Goal: Check status: Check status

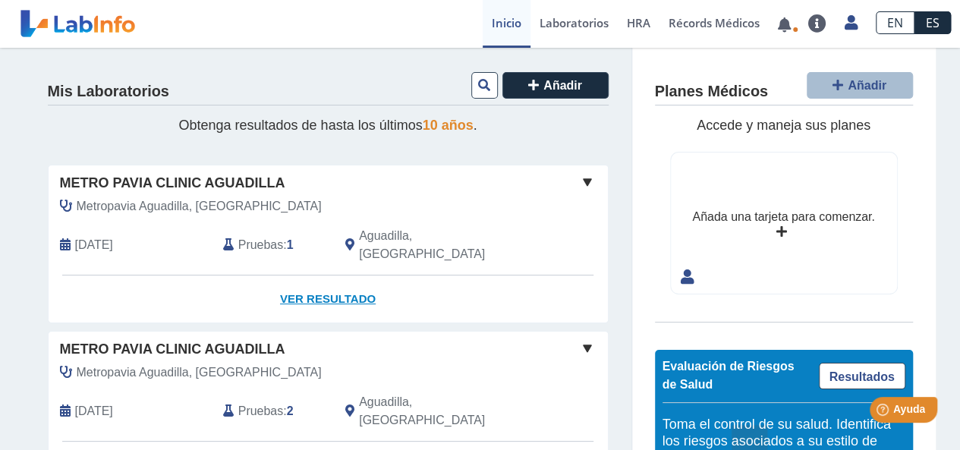
click at [324, 278] on link "Ver Resultado" at bounding box center [328, 299] width 559 height 48
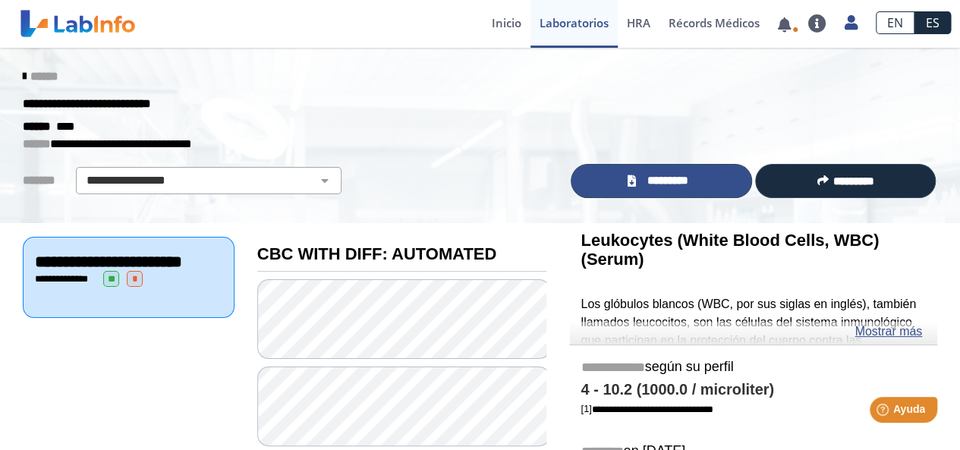
click at [665, 181] on span "*********" at bounding box center [667, 180] width 55 height 17
